Goal: Task Accomplishment & Management: Use online tool/utility

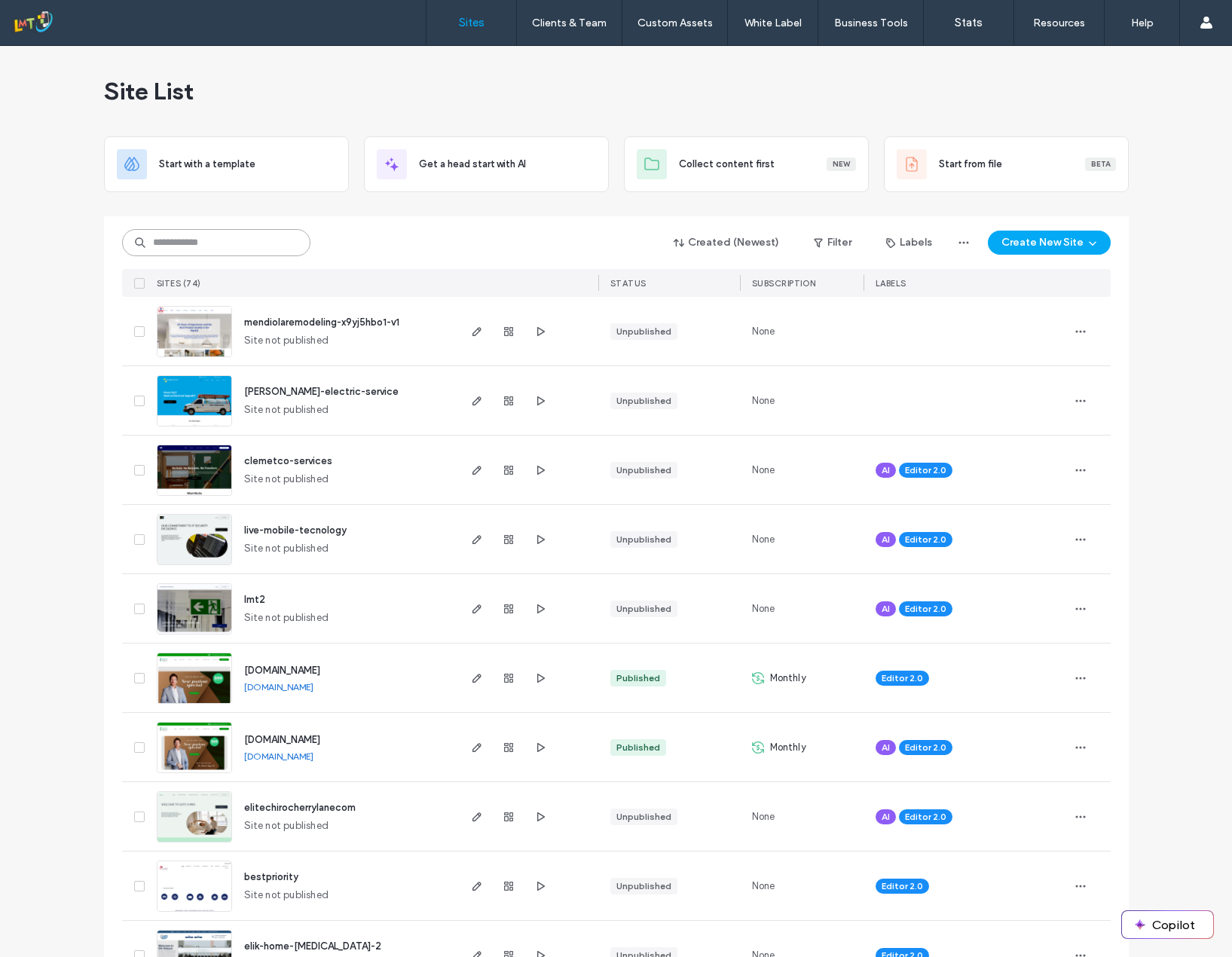
click at [188, 235] on input at bounding box center [216, 243] width 188 height 27
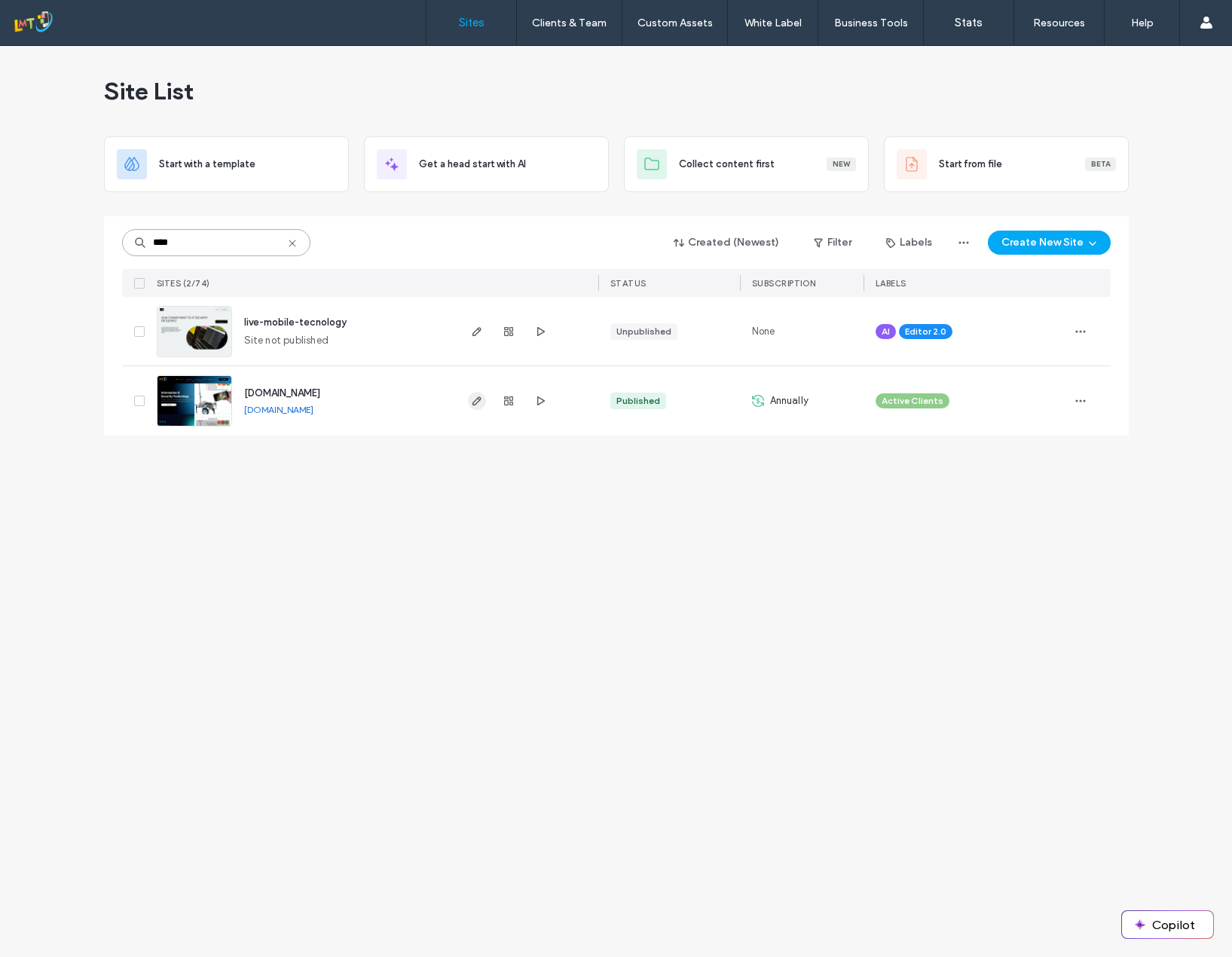
type input "****"
click at [471, 403] on icon "button" at bounding box center [476, 400] width 12 height 12
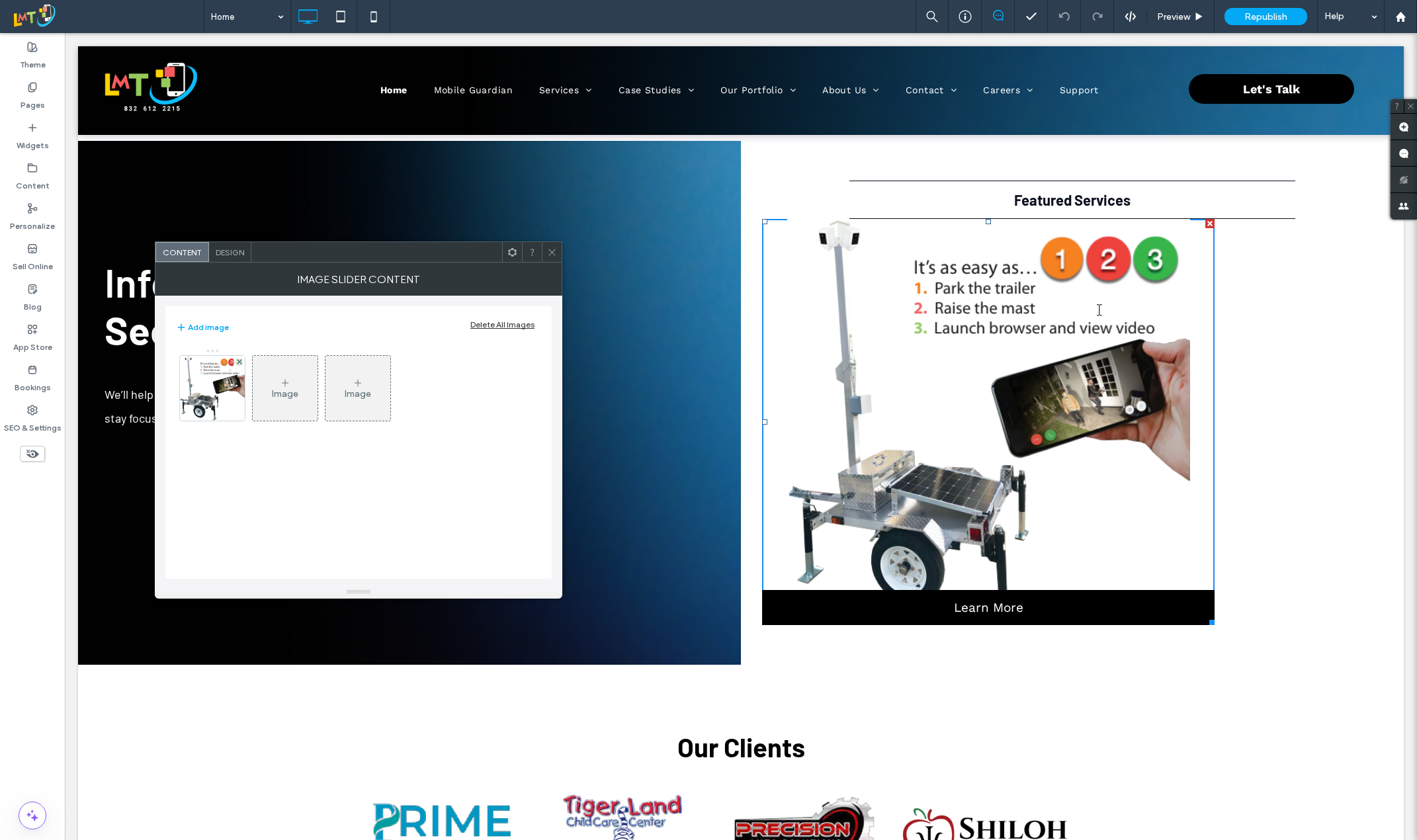
click at [267, 452] on div "Image Image" at bounding box center [358, 457] width 365 height 230
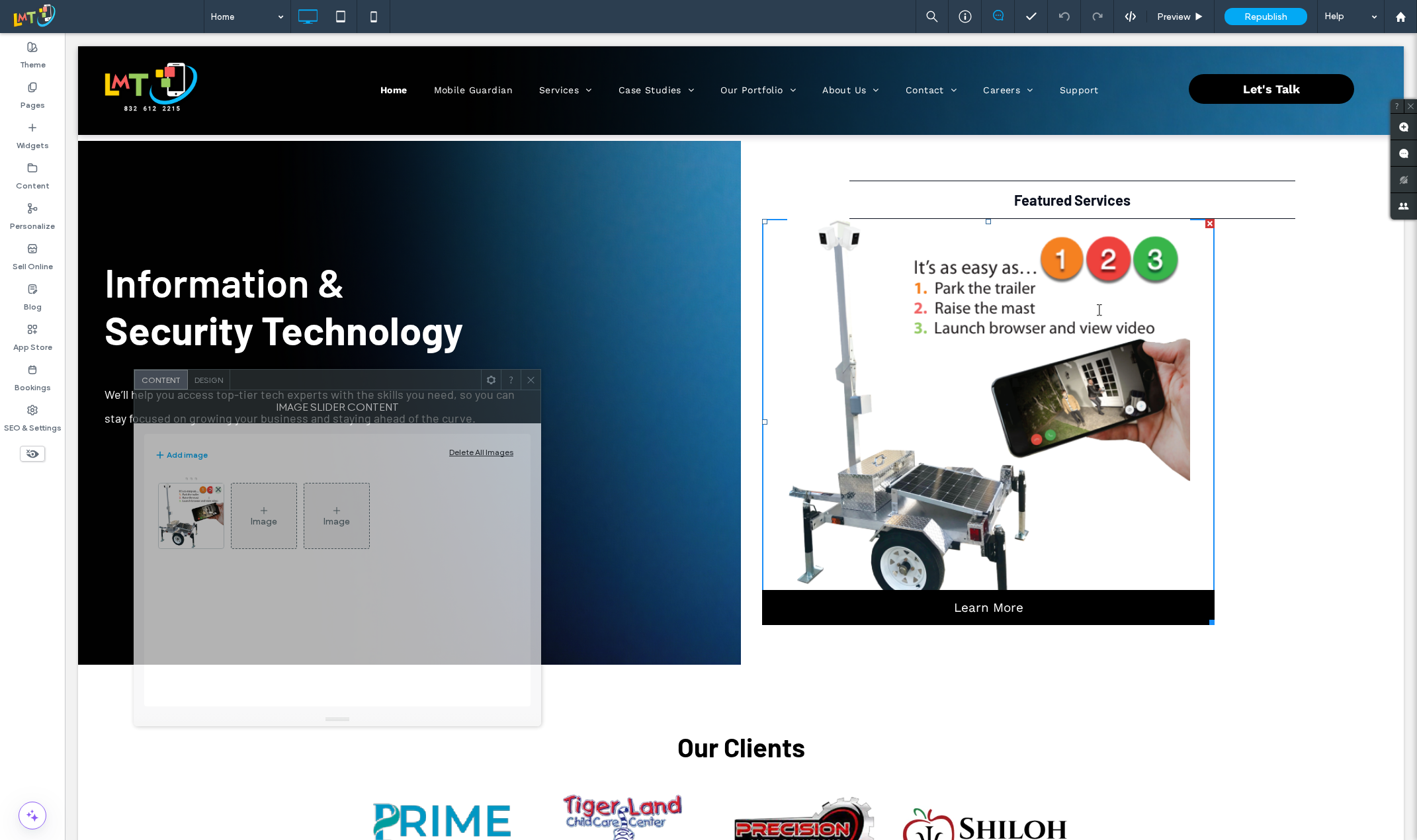
drag, startPoint x: 352, startPoint y: 256, endPoint x: 326, endPoint y: 388, distance: 134.5
click at [329, 385] on div at bounding box center [355, 380] width 251 height 20
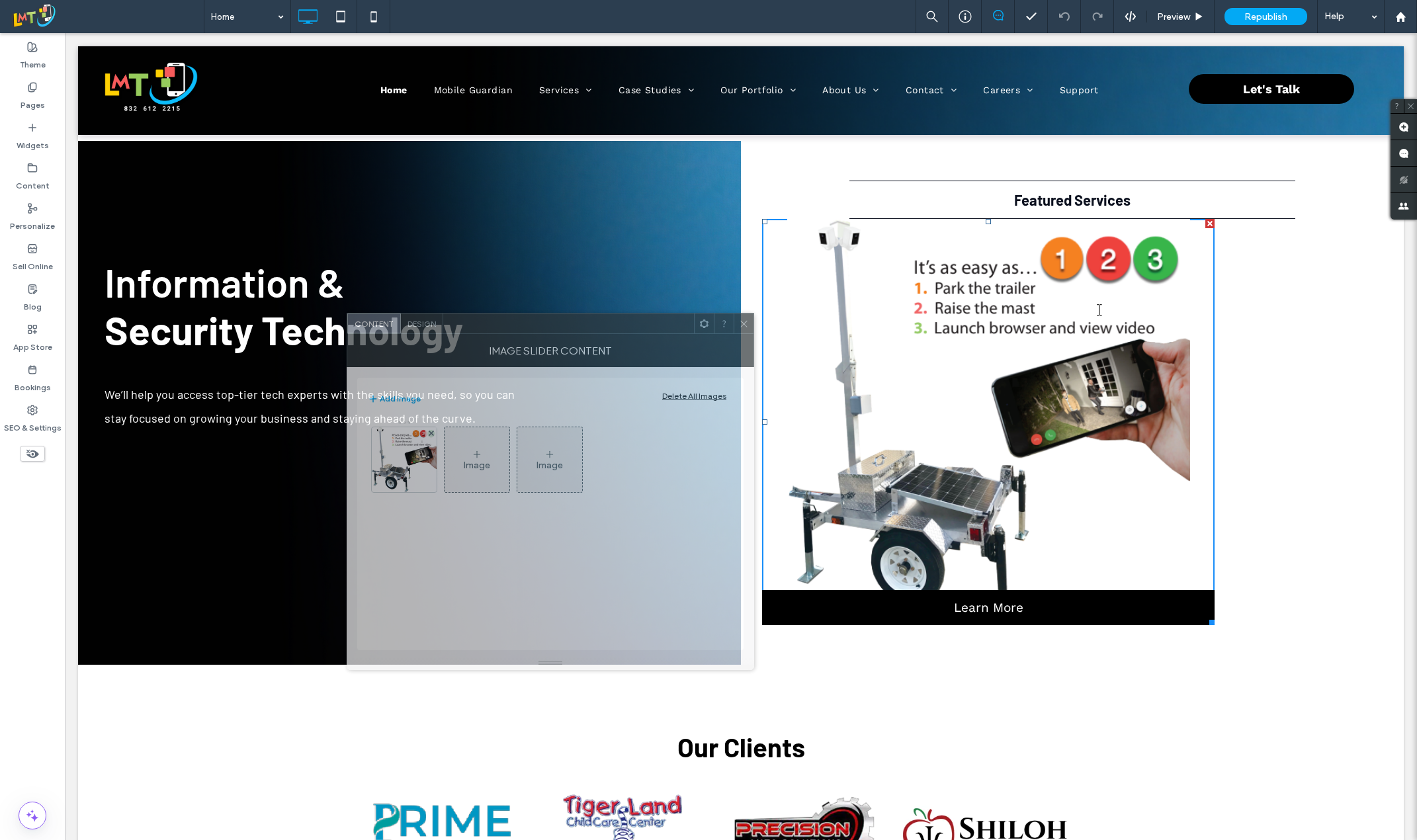
drag, startPoint x: 343, startPoint y: 389, endPoint x: 587, endPoint y: 340, distance: 248.9
click at [495, 317] on div at bounding box center [568, 324] width 251 height 20
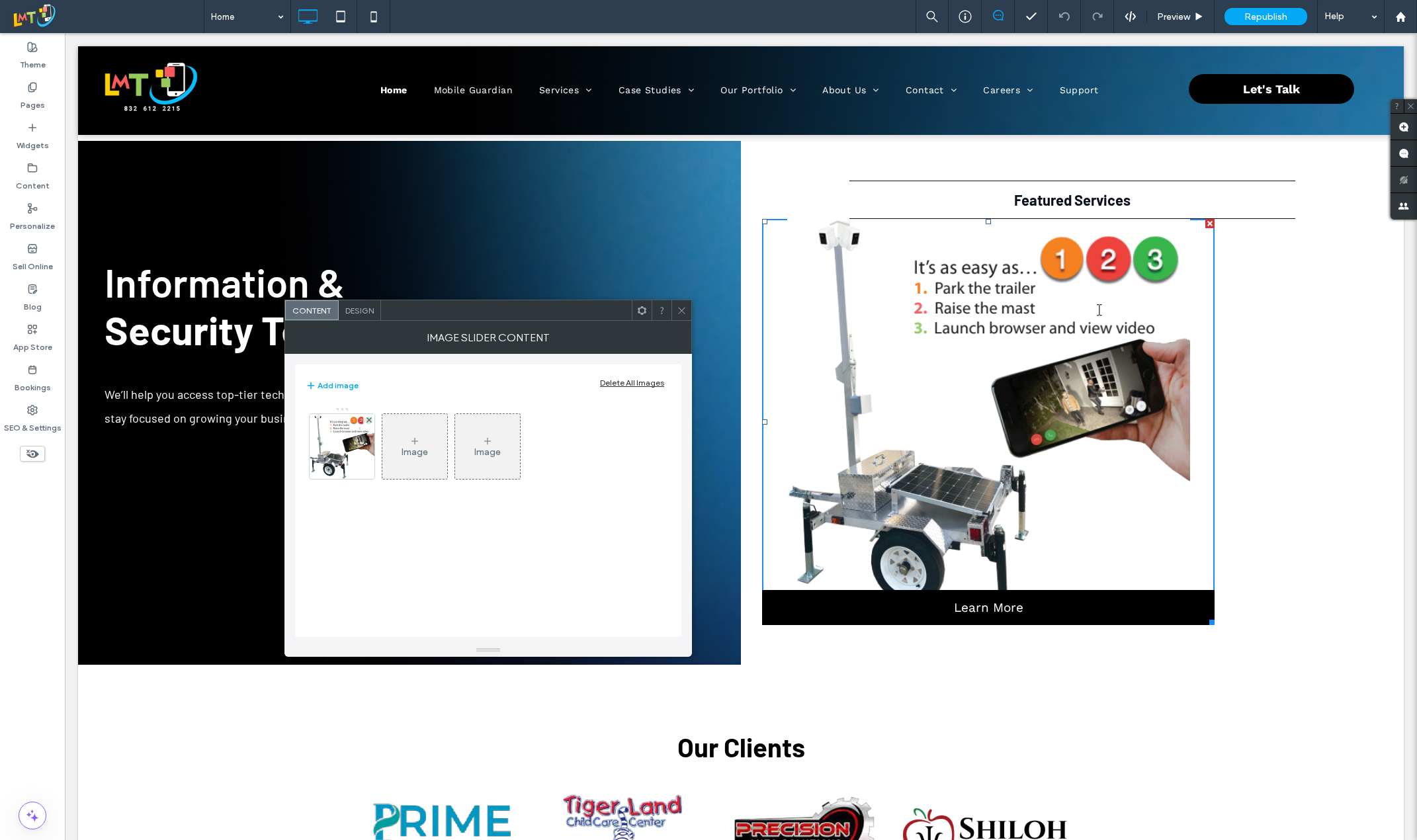
click at [678, 312] on icon at bounding box center [682, 310] width 10 height 10
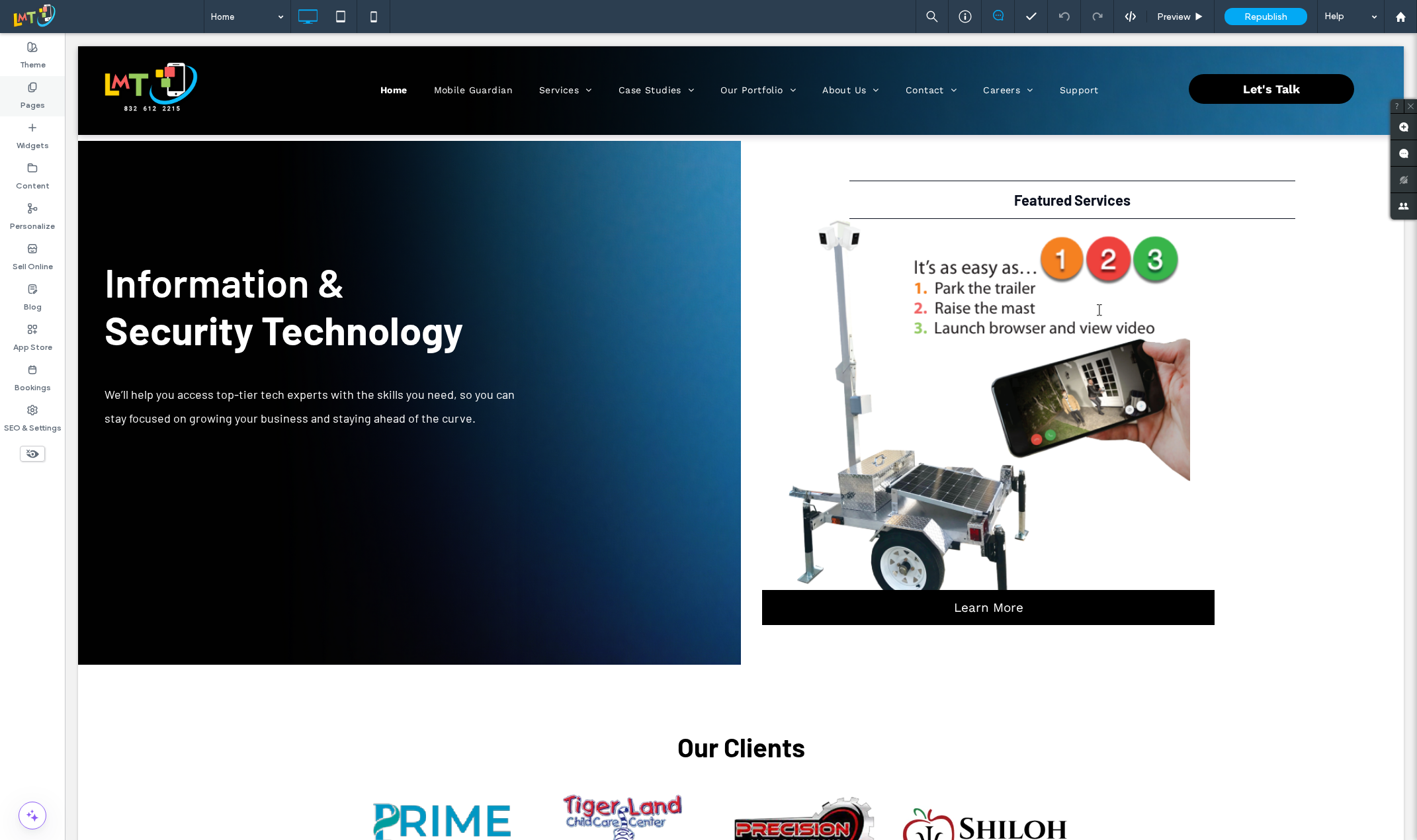
click at [37, 106] on label "Pages" at bounding box center [33, 101] width 24 height 19
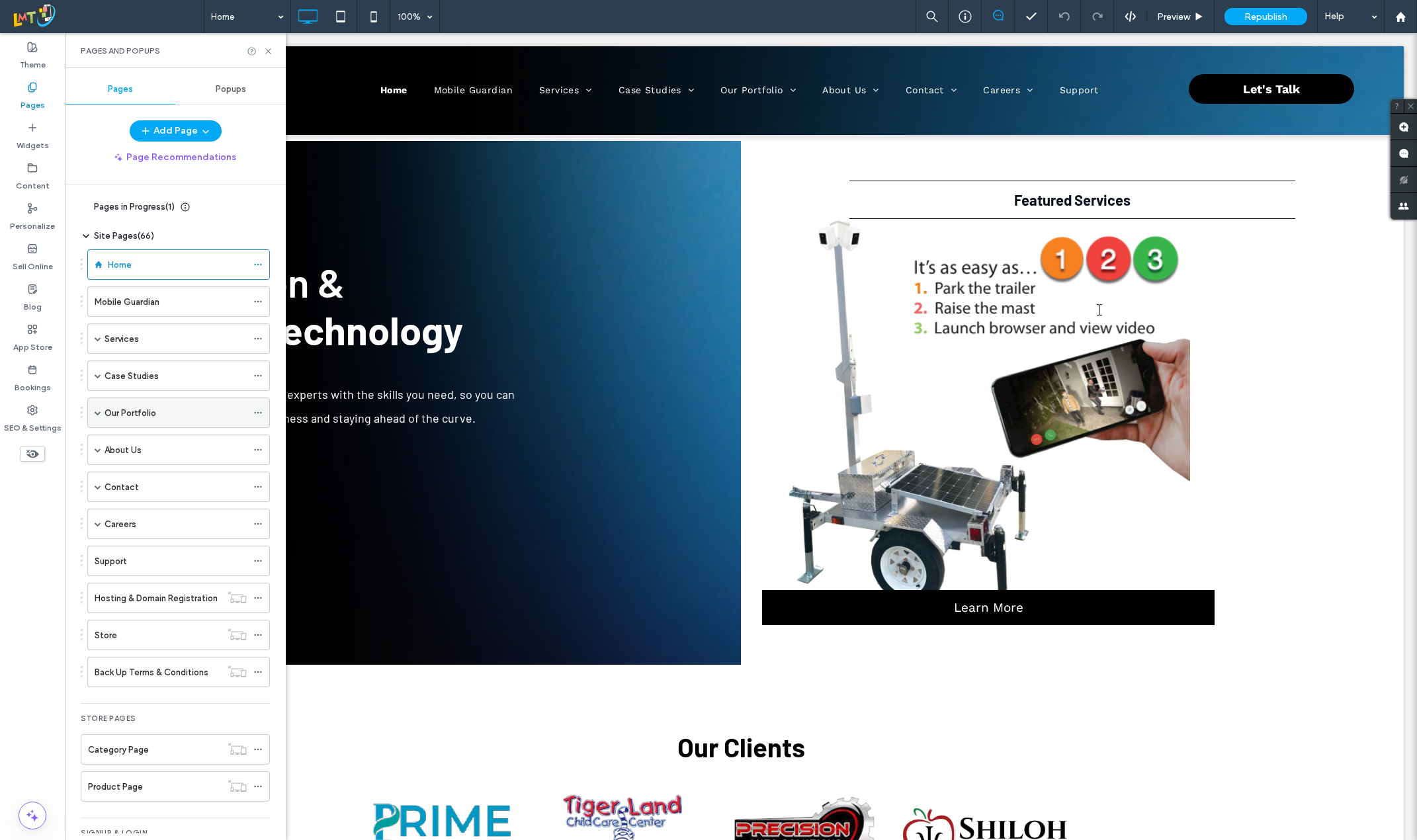
click at [105, 419] on label "Our Portfolio" at bounding box center [131, 412] width 51 height 23
click at [100, 376] on div at bounding box center [708, 420] width 1417 height 840
click at [94, 380] on span at bounding box center [98, 376] width 7 height 29
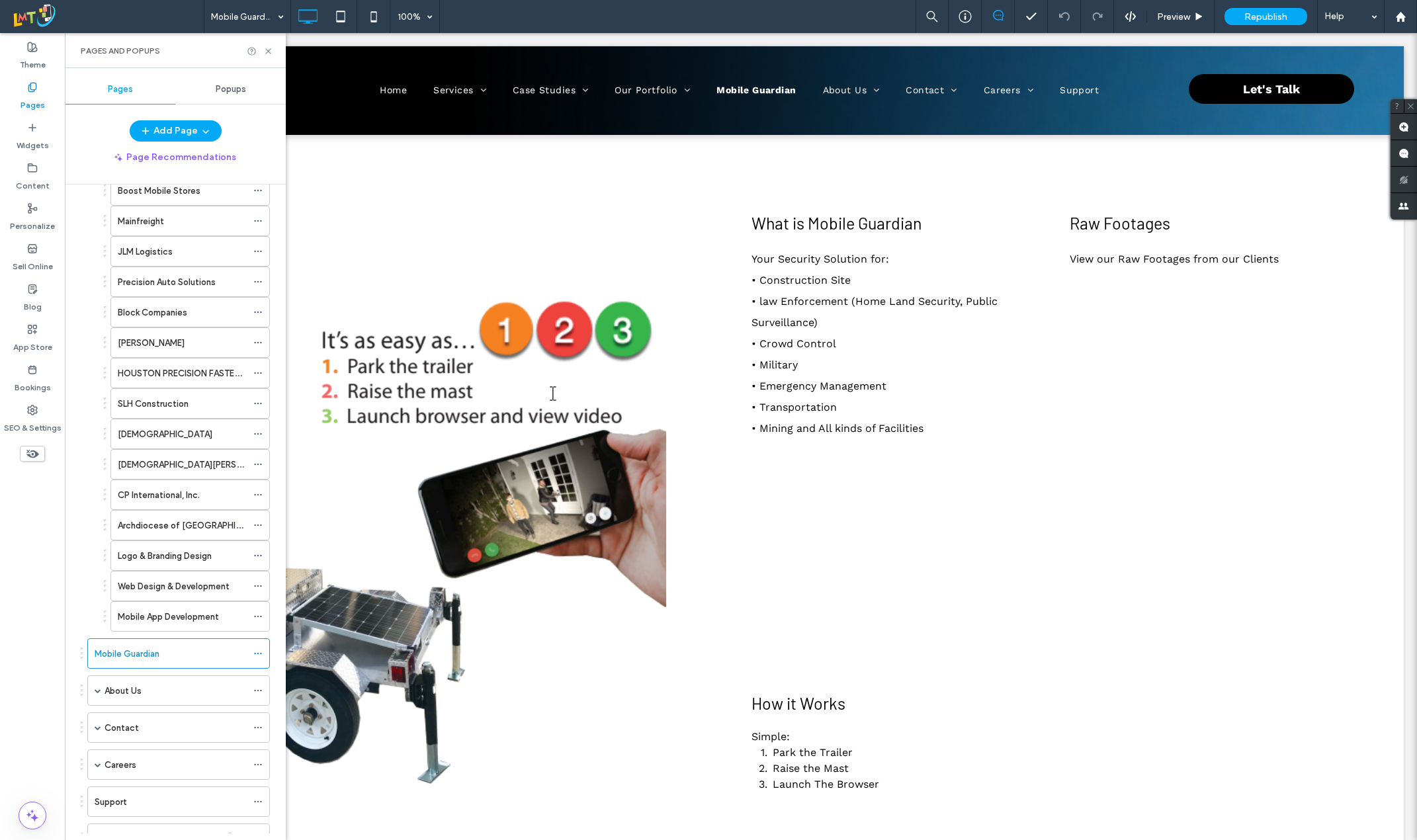
scroll to position [397, 0]
click at [82, 658] on div "Pages in Progress ( 1 ) terms-and-conditions Site Pages ( 66 ) Home Services Co…" at bounding box center [175, 509] width 221 height 649
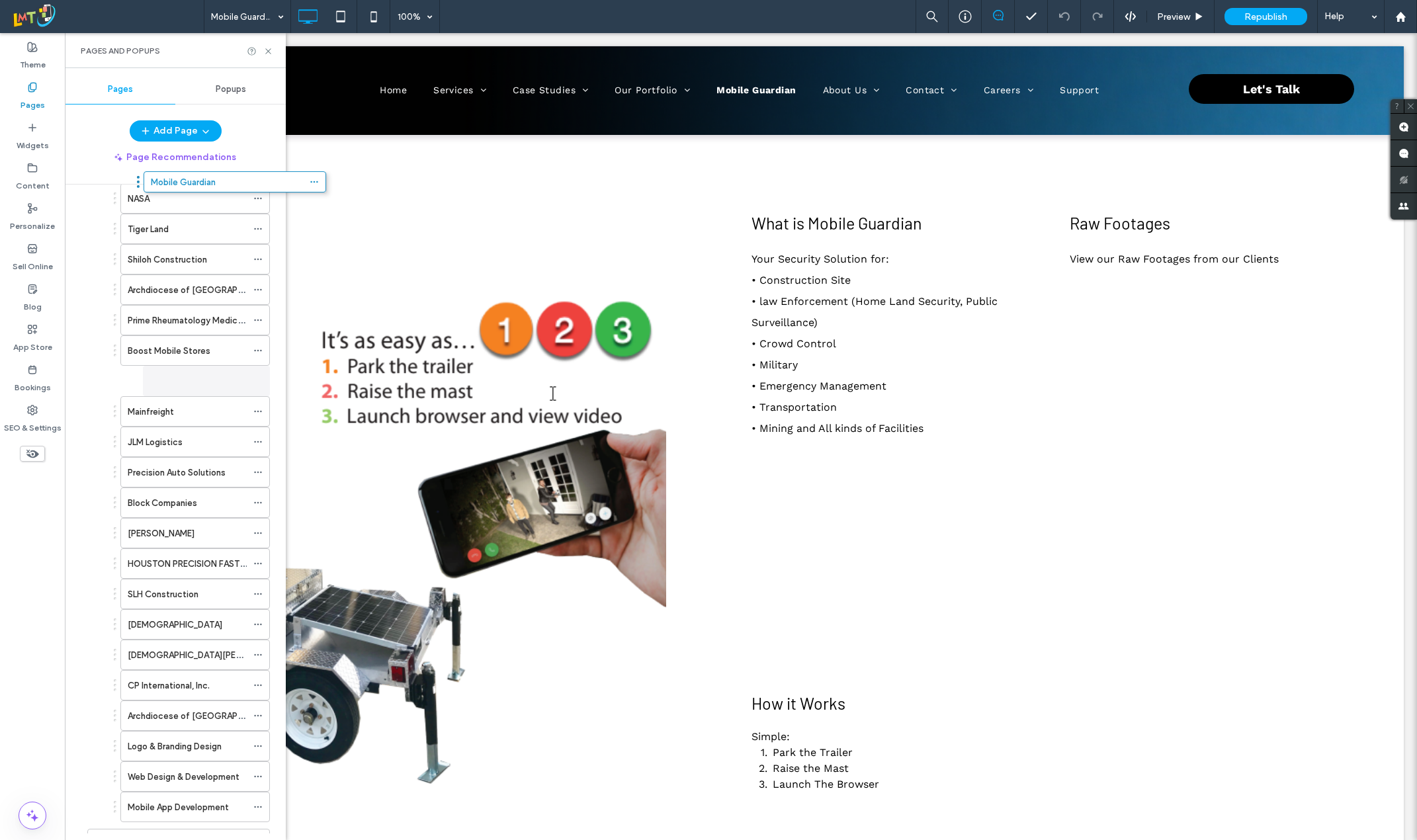
scroll to position [159, 0]
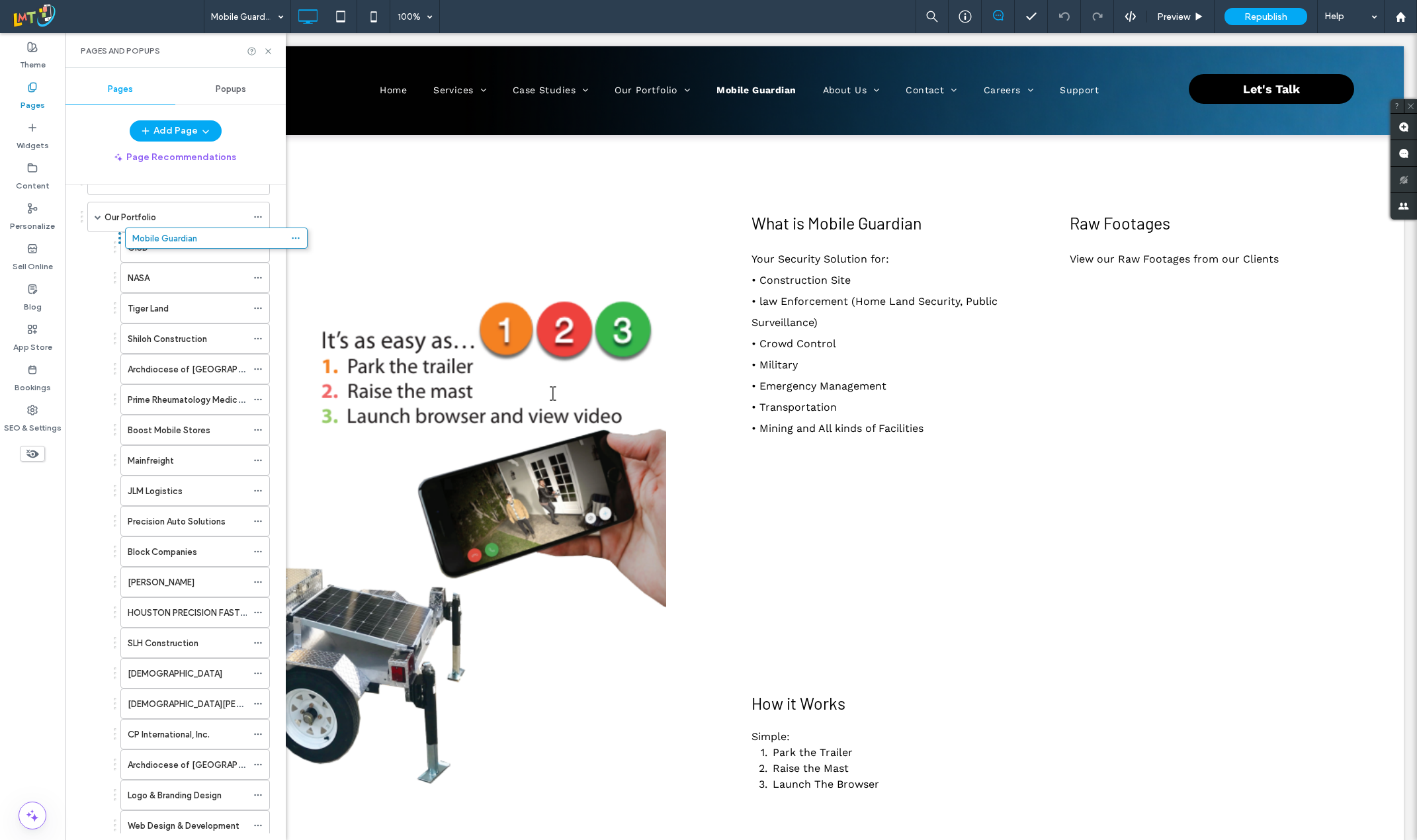
drag, startPoint x: 82, startPoint y: 658, endPoint x: 119, endPoint y: 246, distance: 413.7
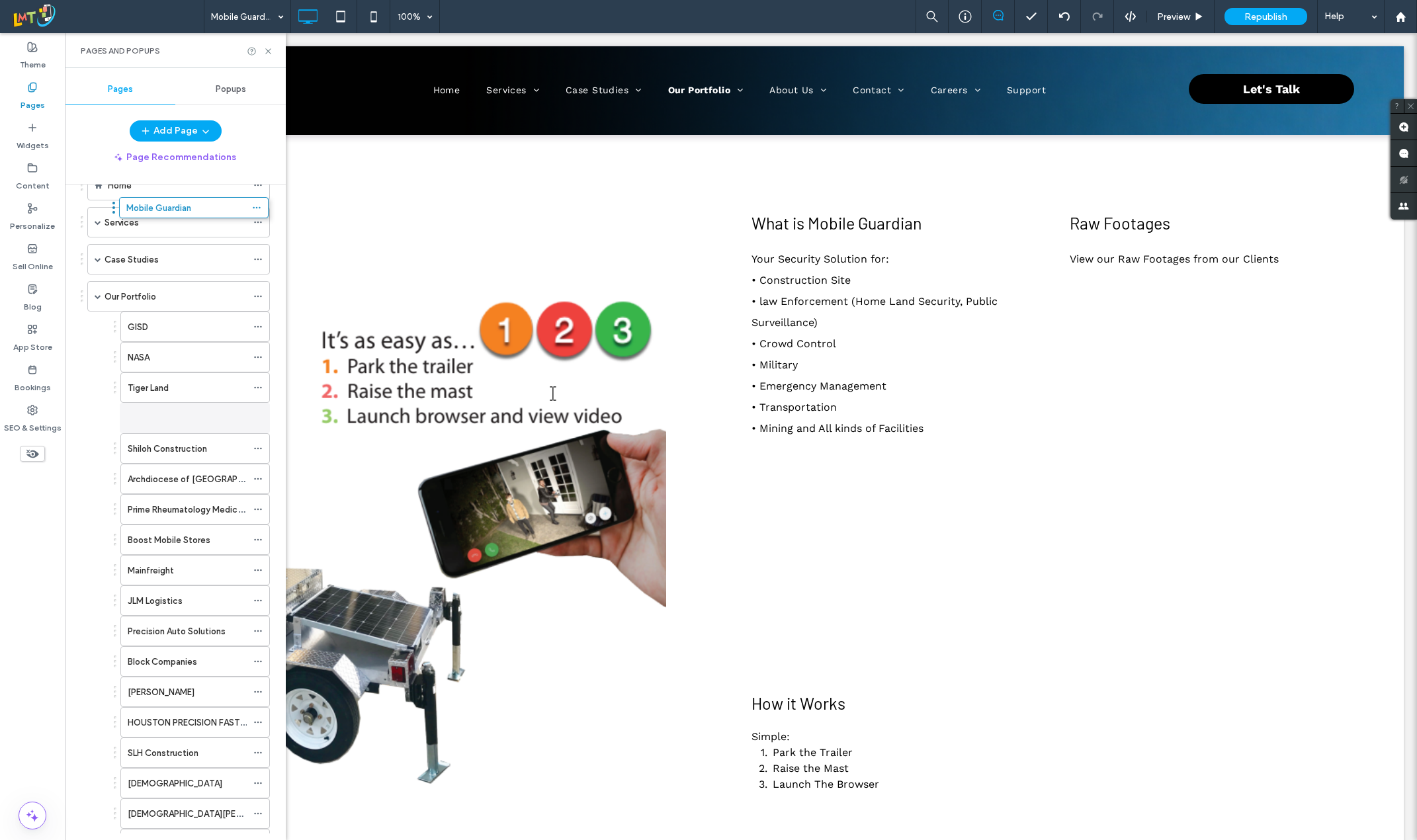
scroll to position [0, 0]
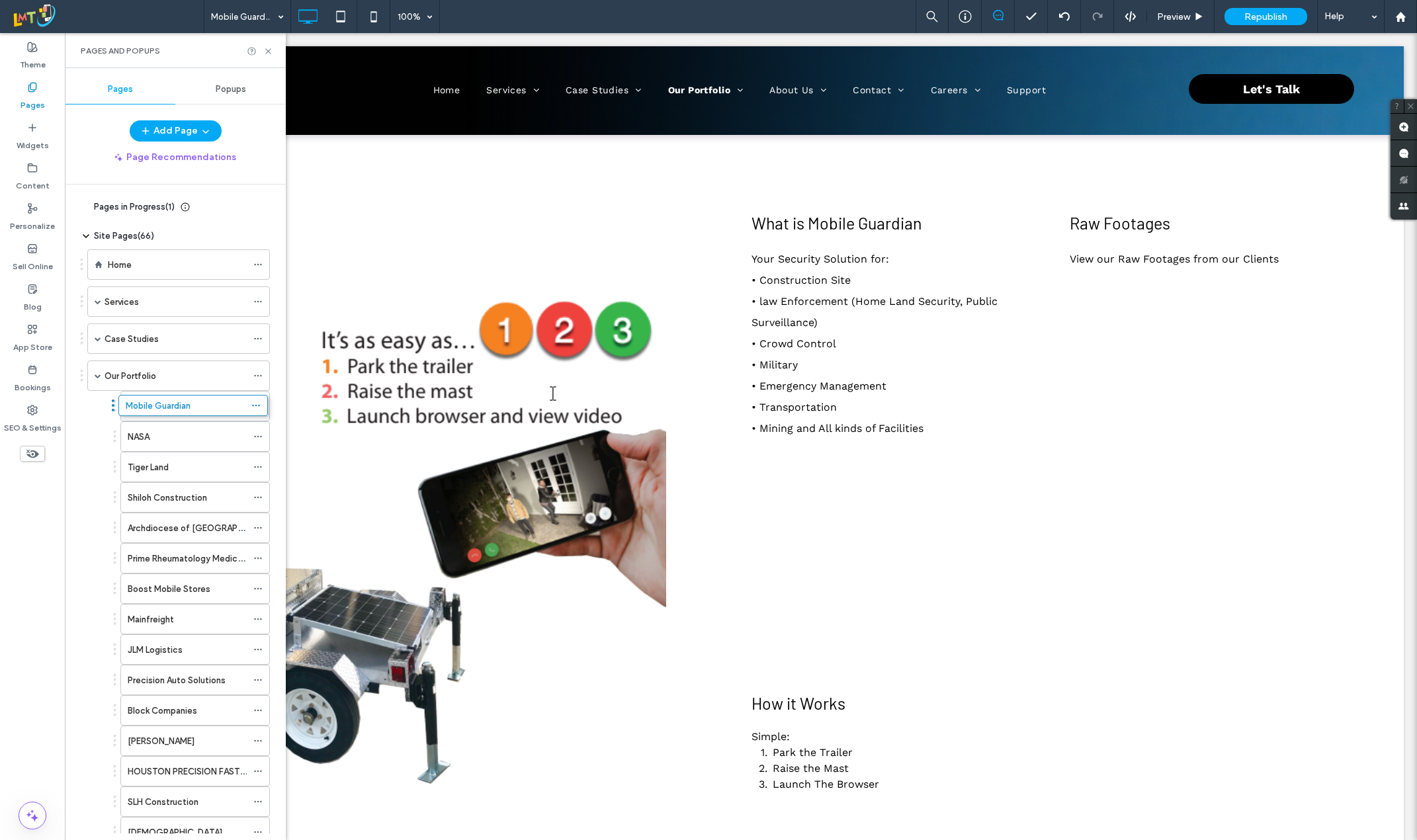
drag, startPoint x: 117, startPoint y: 556, endPoint x: 115, endPoint y: 404, distance: 152.0
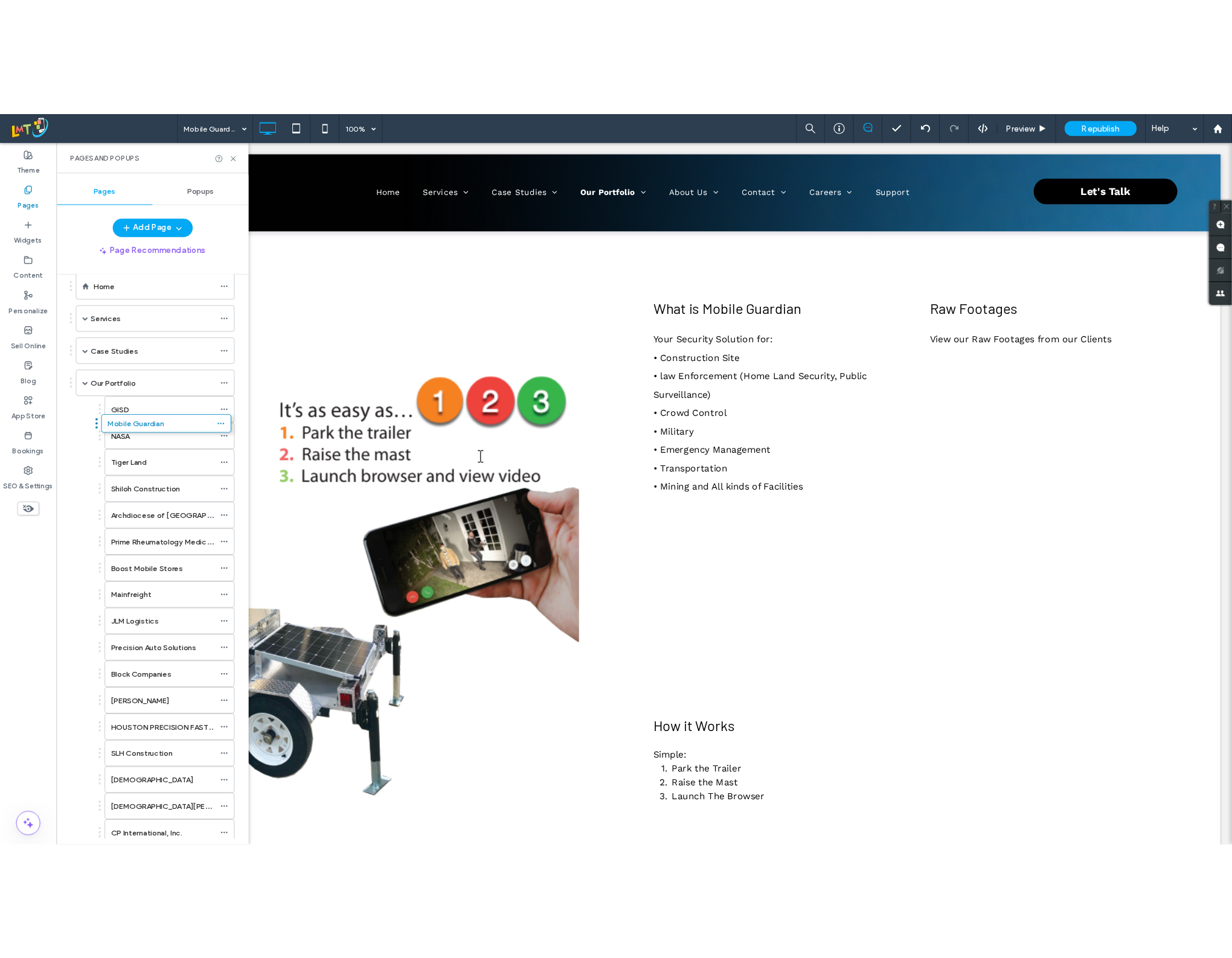
scroll to position [36, 0]
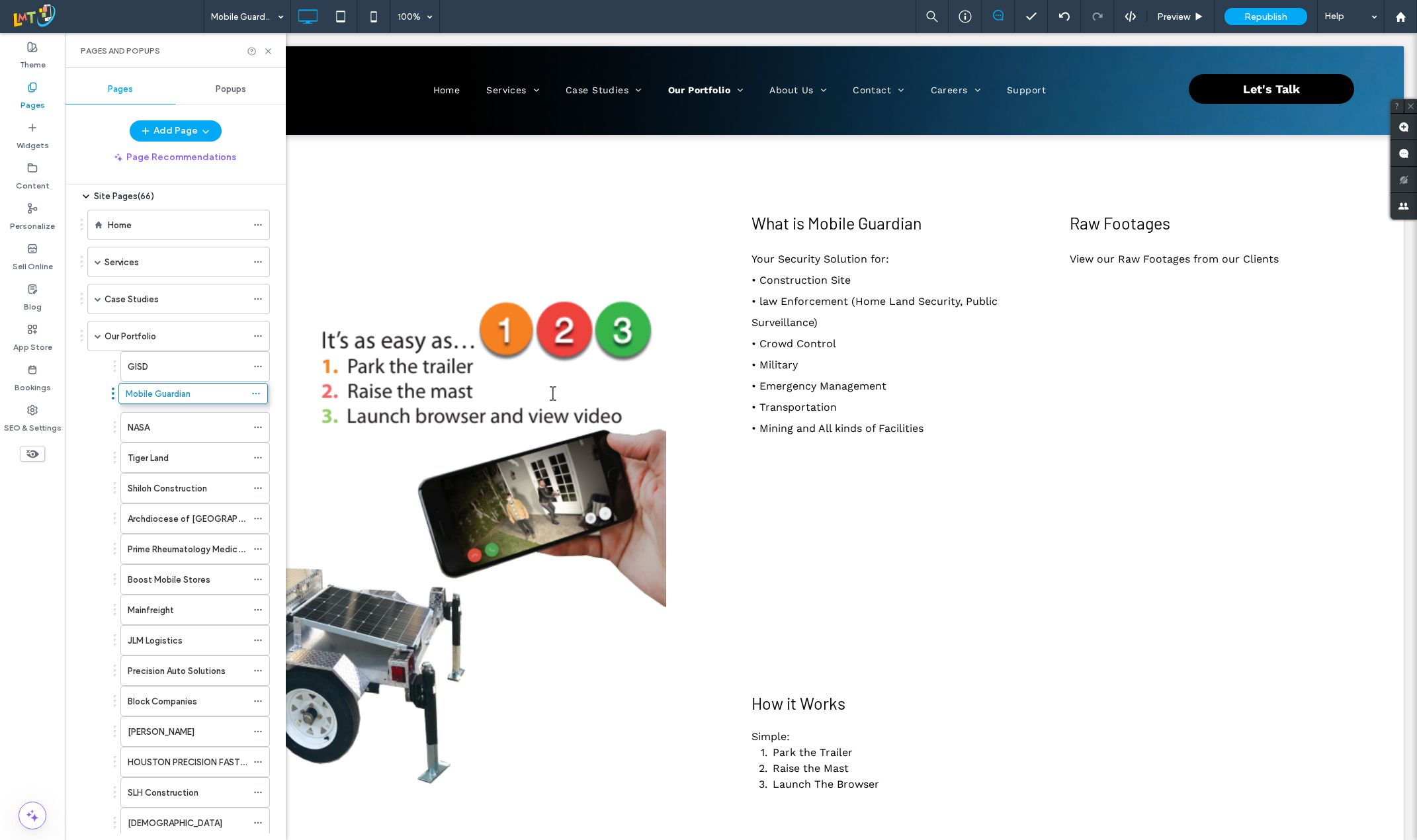
drag, startPoint x: 115, startPoint y: 581, endPoint x: 112, endPoint y: 391, distance: 190.0
click at [52, 492] on div "Theme Pages Widgets Content Personalize Sell Online Blog App Store Bookings SEO…" at bounding box center [32, 437] width 65 height 807
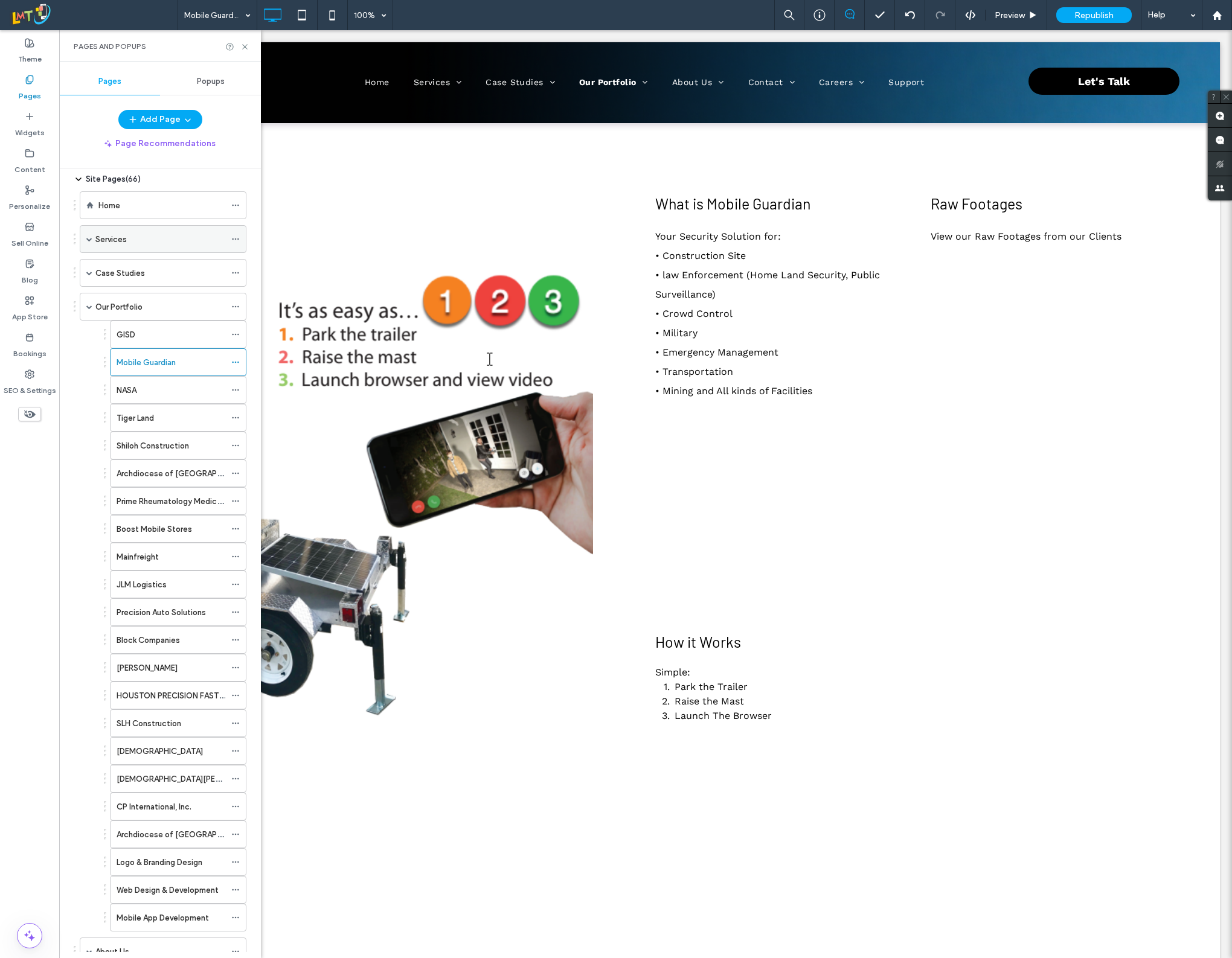
click at [152, 234] on div "Services" at bounding box center [160, 240] width 130 height 13
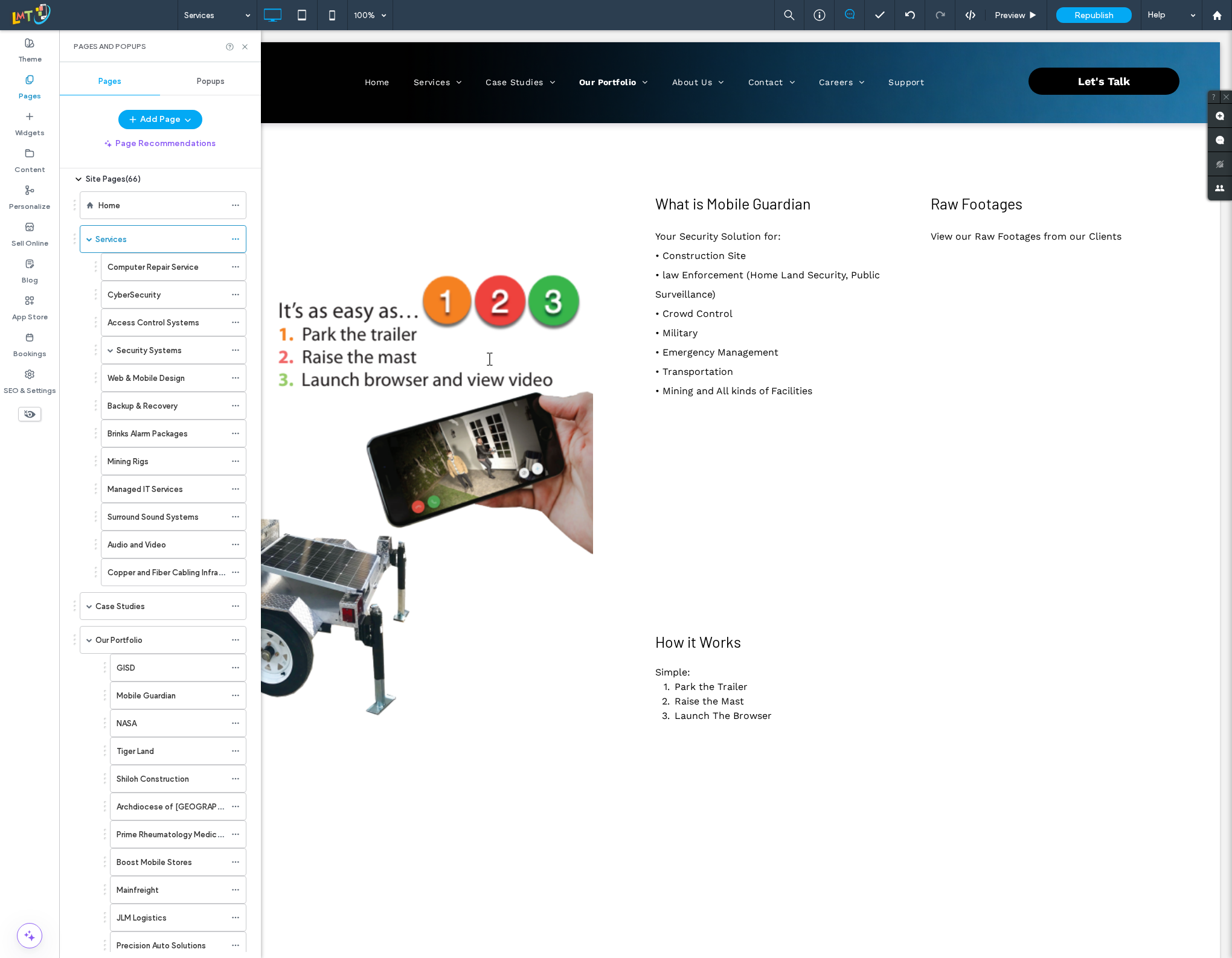
click at [139, 207] on div at bounding box center [616, 479] width 1232 height 958
click at [136, 208] on div "Home" at bounding box center [162, 205] width 127 height 13
